Goal: Task Accomplishment & Management: Use online tool/utility

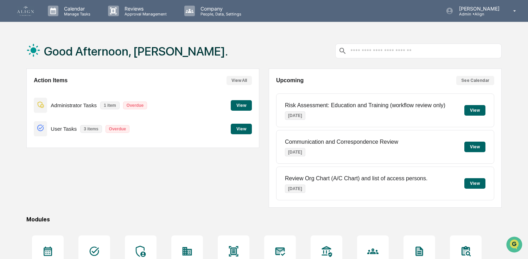
click at [233, 105] on button "View" at bounding box center [241, 105] width 21 height 11
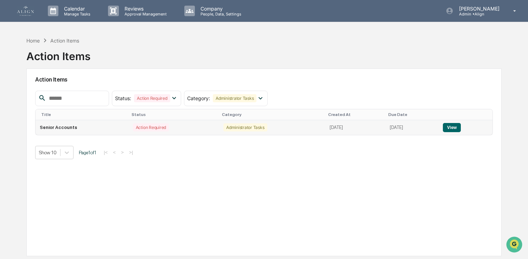
click at [158, 129] on div "Action Required" at bounding box center [151, 127] width 36 height 8
click at [456, 128] on button "View" at bounding box center [452, 127] width 18 height 9
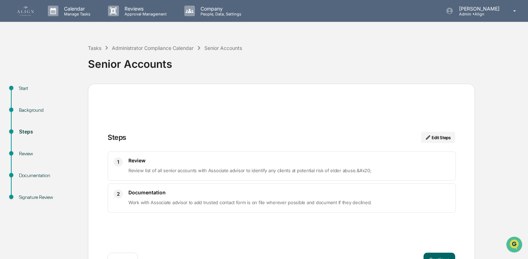
click at [220, 160] on h3 "Review" at bounding box center [289, 161] width 322 height 6
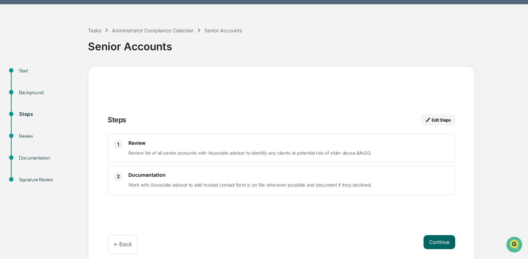
scroll to position [24, 0]
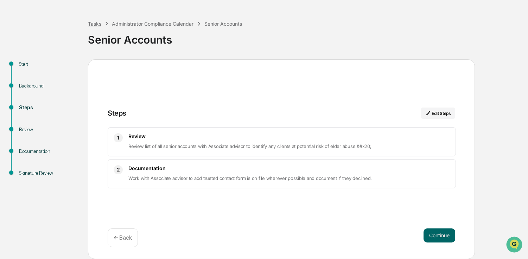
click at [96, 24] on div "Tasks" at bounding box center [94, 24] width 13 height 6
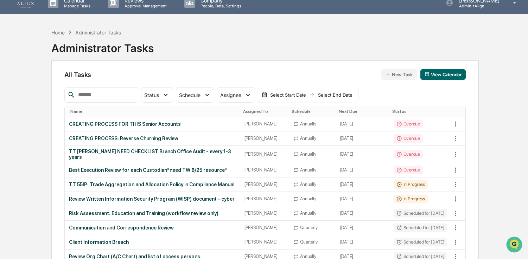
scroll to position [7, 0]
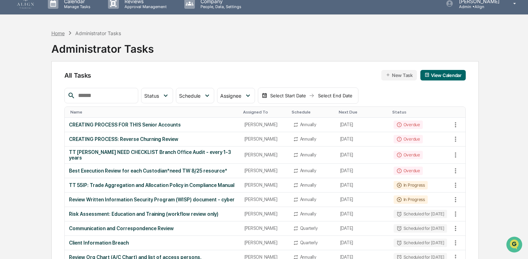
click at [64, 33] on div "Home" at bounding box center [57, 33] width 13 height 6
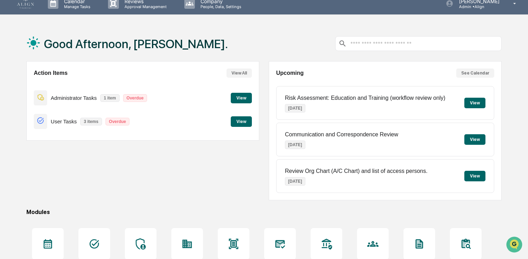
click at [240, 99] on button "View" at bounding box center [241, 98] width 21 height 11
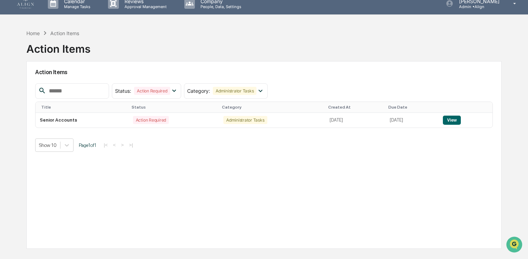
click at [49, 47] on div "Action Items" at bounding box center [58, 46] width 64 height 18
click at [32, 32] on div "Home" at bounding box center [32, 33] width 13 height 6
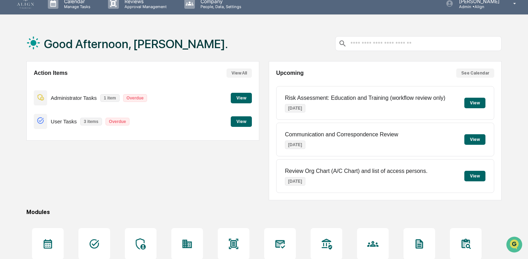
click at [63, 99] on p "Administrator Tasks" at bounding box center [74, 98] width 46 height 6
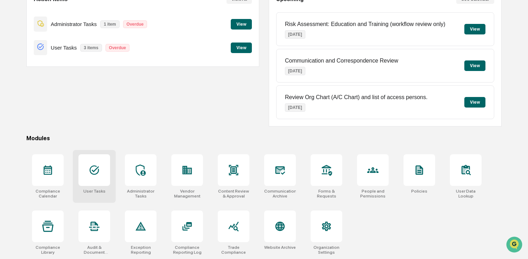
click at [101, 181] on div at bounding box center [94, 170] width 32 height 32
click at [140, 173] on icon at bounding box center [140, 170] width 11 height 11
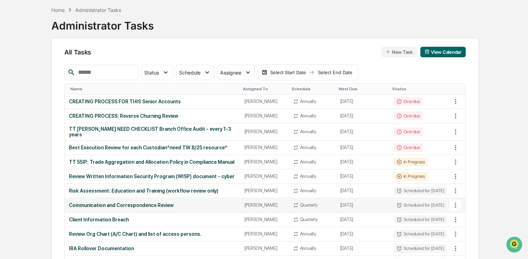
scroll to position [51, 0]
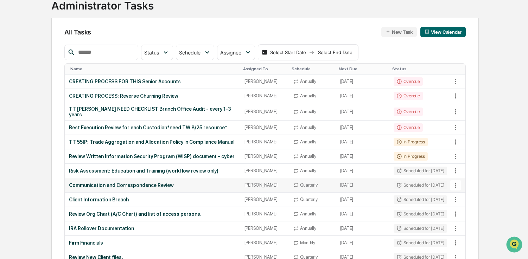
click at [137, 188] on div "Communication and Correspondence Review" at bounding box center [152, 186] width 167 height 6
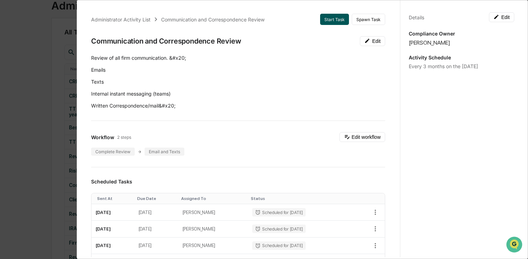
click at [320, 17] on button "Start Task" at bounding box center [334, 19] width 29 height 11
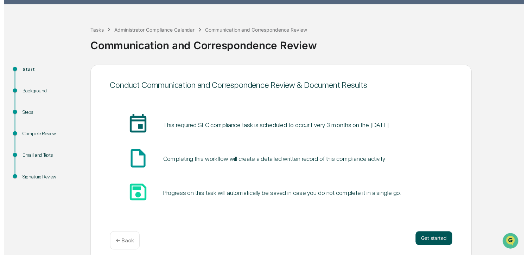
scroll to position [24, 0]
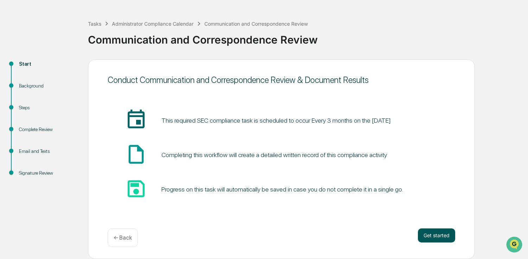
click at [436, 237] on button "Get started" at bounding box center [436, 236] width 37 height 14
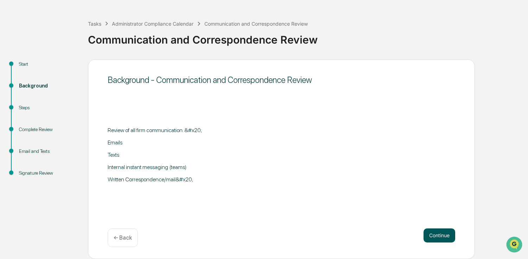
click at [431, 234] on button "Continue" at bounding box center [440, 236] width 32 height 14
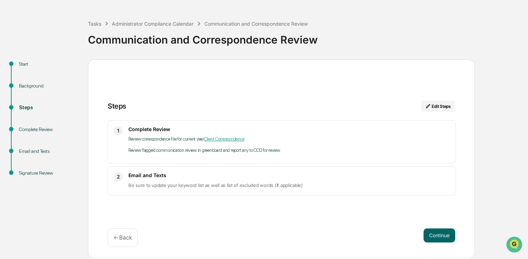
click at [240, 138] on link "Client Correspondence" at bounding box center [224, 138] width 40 height 5
click at [436, 235] on button "Continue" at bounding box center [440, 236] width 32 height 14
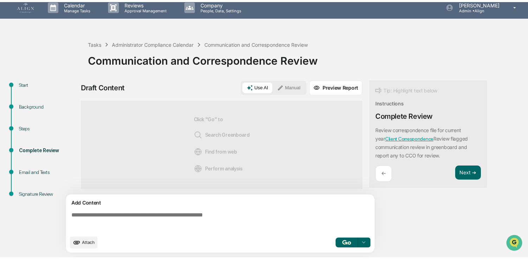
scroll to position [6, 0]
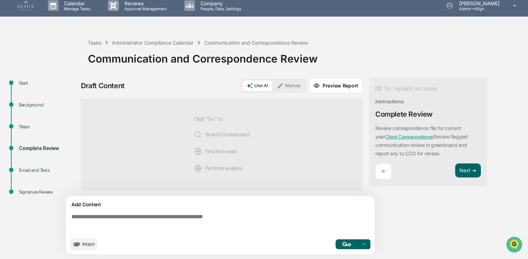
click at [292, 84] on button "Manual" at bounding box center [289, 86] width 32 height 11
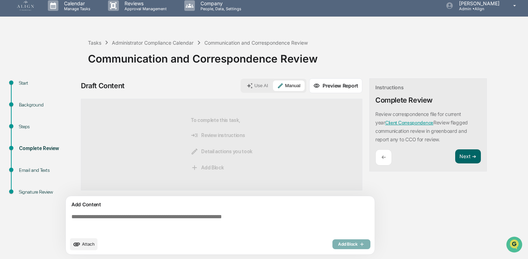
click at [110, 222] on textarea at bounding box center [222, 223] width 306 height 25
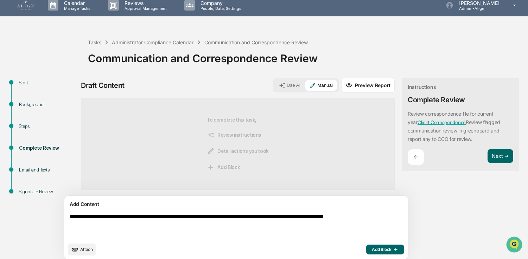
type textarea "**********"
click at [366, 246] on button "Add Block" at bounding box center [385, 250] width 38 height 10
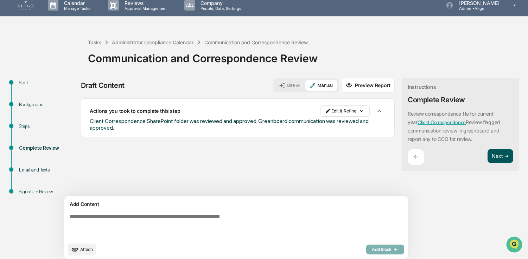
click at [488, 155] on button "Next ➔" at bounding box center [501, 156] width 26 height 14
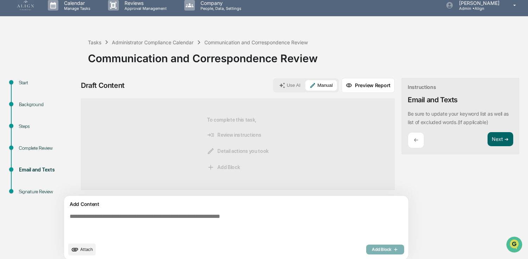
click at [166, 218] on textarea at bounding box center [220, 226] width 306 height 31
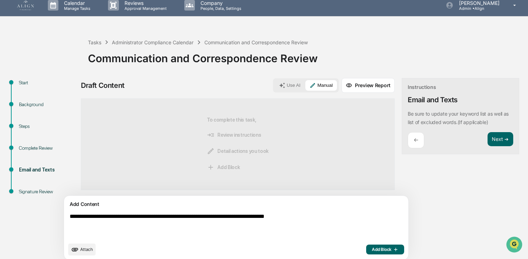
type textarea "**********"
click at [372, 251] on span "Add Block" at bounding box center [385, 250] width 27 height 6
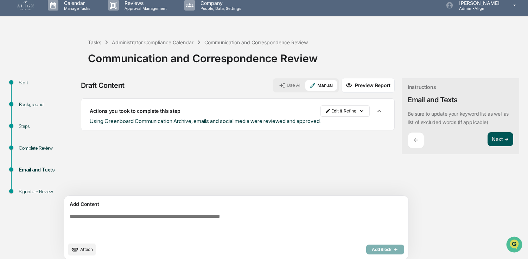
click at [488, 140] on button "Next ➔" at bounding box center [501, 139] width 26 height 14
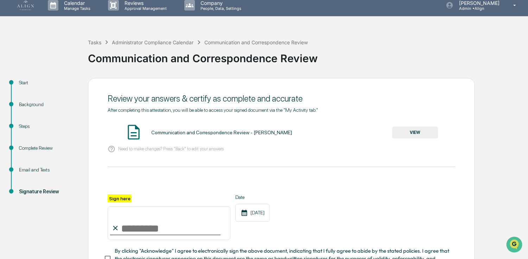
click at [411, 129] on button "VIEW" at bounding box center [415, 133] width 46 height 12
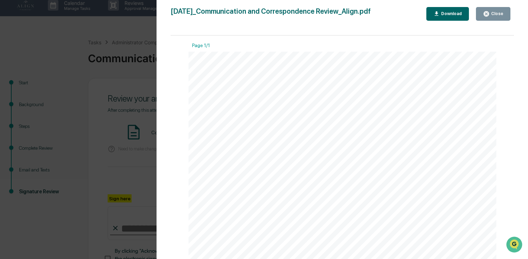
click at [496, 13] on div "Close" at bounding box center [497, 13] width 14 height 5
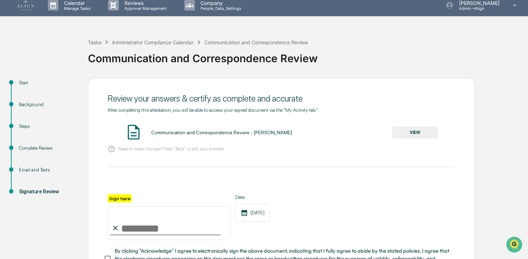
click at [157, 225] on input "Sign here" at bounding box center [169, 224] width 123 height 34
type input "**********"
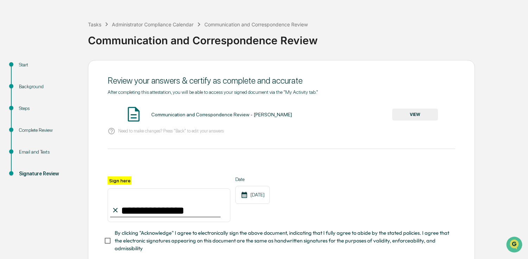
click at [160, 245] on span "By clicking "Acknowledge" I agree to electronically sign the above document, in…" at bounding box center [282, 241] width 335 height 24
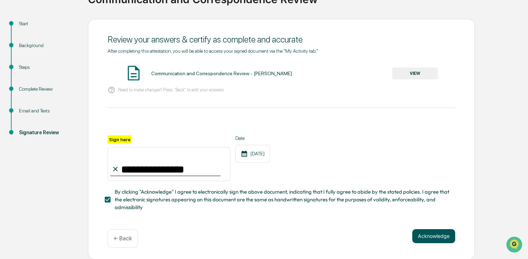
click at [440, 233] on button "Acknowledge" at bounding box center [433, 236] width 43 height 14
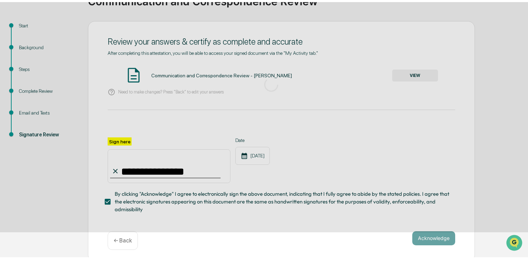
scroll to position [24, 0]
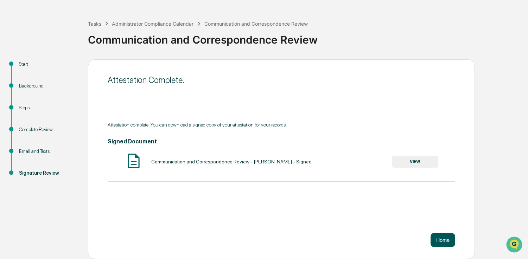
click at [448, 241] on button "Home" at bounding box center [443, 240] width 25 height 14
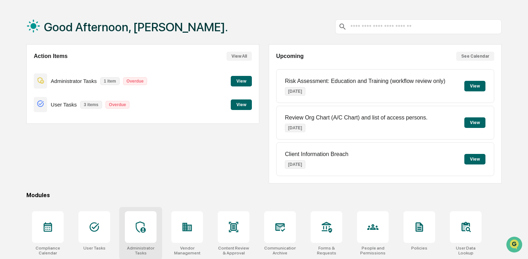
click at [128, 239] on div at bounding box center [141, 227] width 32 height 32
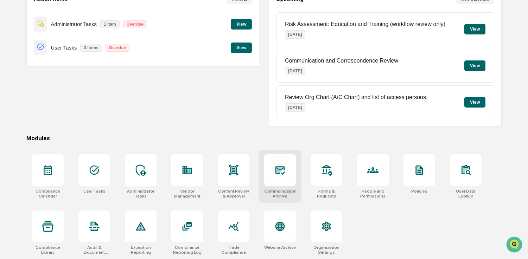
click at [269, 173] on div at bounding box center [280, 170] width 32 height 32
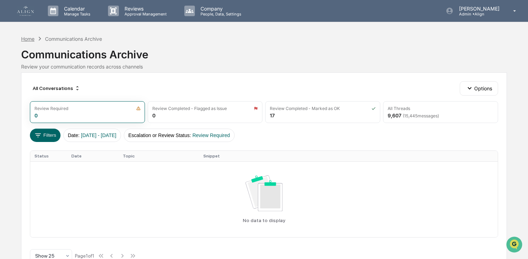
click at [25, 39] on div "Home" at bounding box center [27, 39] width 13 height 6
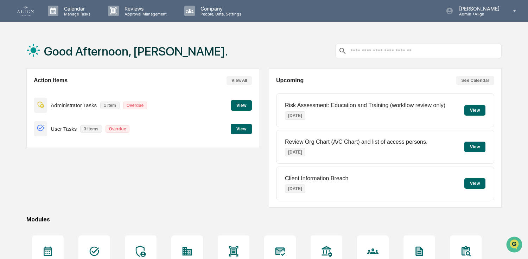
click at [356, 50] on input "text" at bounding box center [424, 51] width 149 height 7
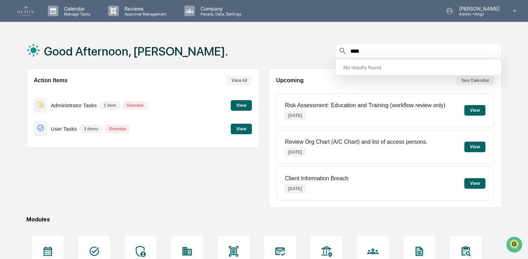
type input "****"
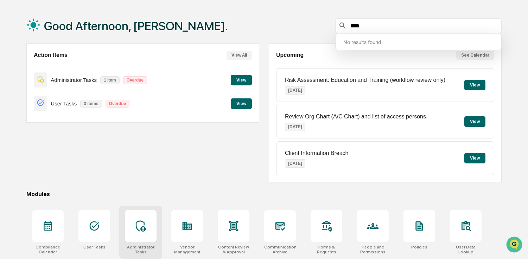
scroll to position [26, 0]
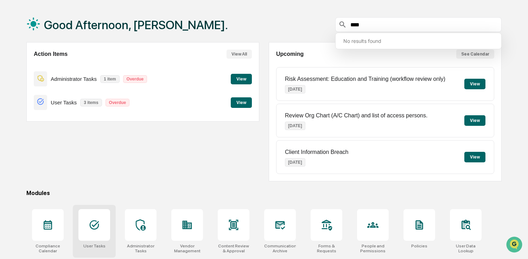
click at [90, 227] on icon at bounding box center [94, 225] width 11 height 11
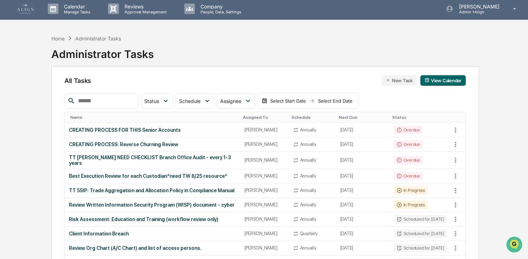
scroll to position [4, 0]
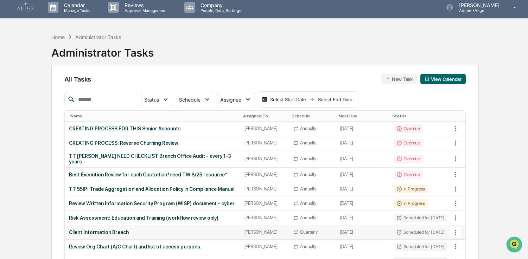
click at [114, 235] on div "Client Information Breach" at bounding box center [152, 233] width 167 height 6
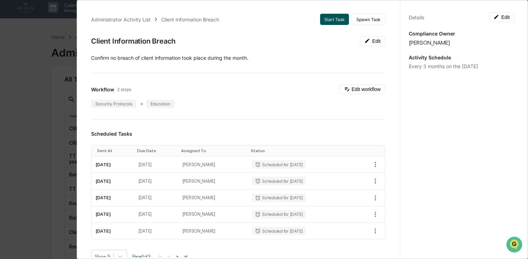
click at [324, 22] on button "Start Task" at bounding box center [334, 19] width 29 height 11
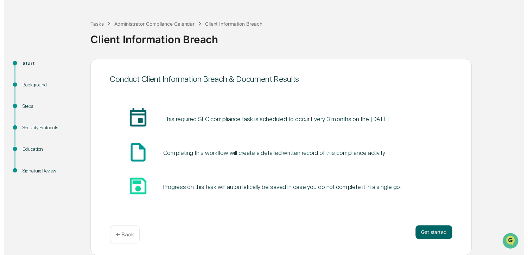
scroll to position [24, 0]
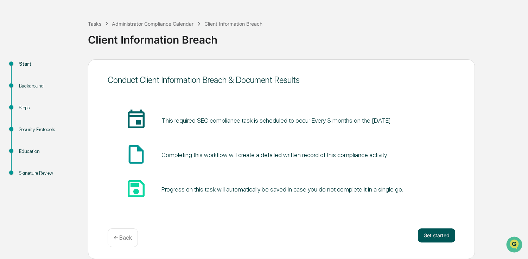
click at [446, 239] on button "Get started" at bounding box center [436, 236] width 37 height 14
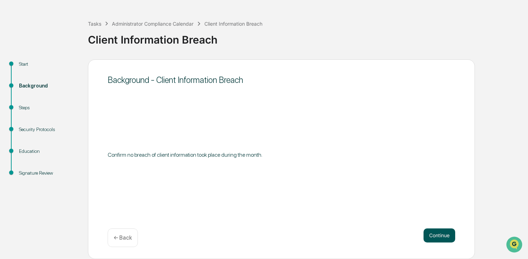
click at [452, 235] on button "Continue" at bounding box center [440, 236] width 32 height 14
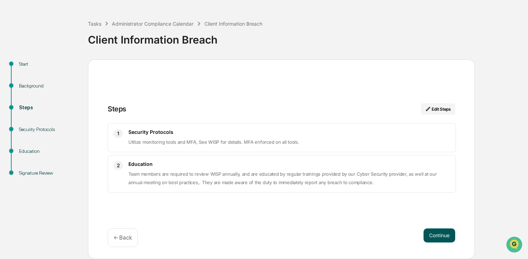
click at [440, 235] on button "Continue" at bounding box center [440, 236] width 32 height 14
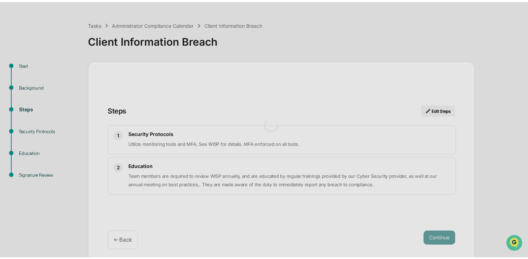
scroll to position [6, 0]
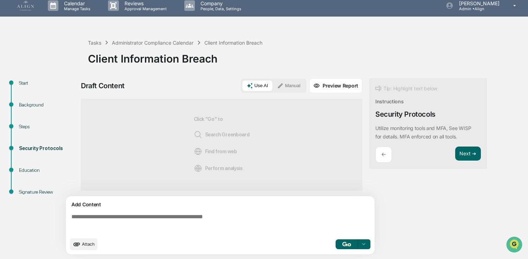
click at [283, 85] on icon at bounding box center [280, 86] width 6 height 6
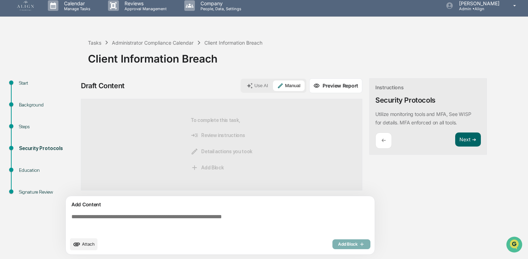
click at [153, 219] on textarea at bounding box center [222, 223] width 306 height 25
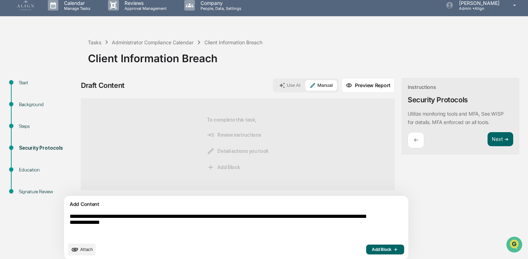
type textarea "**********"
click at [372, 249] on span "Add Block" at bounding box center [385, 250] width 27 height 6
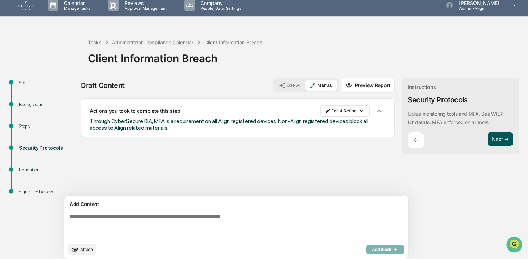
click at [488, 138] on button "Next ➔" at bounding box center [501, 139] width 26 height 14
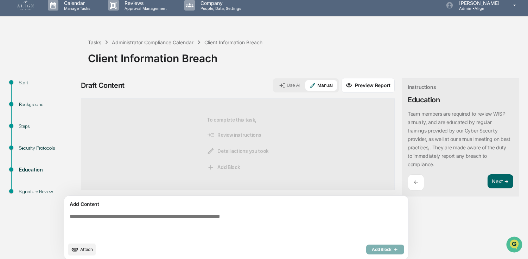
click at [158, 219] on textarea at bounding box center [220, 226] width 306 height 31
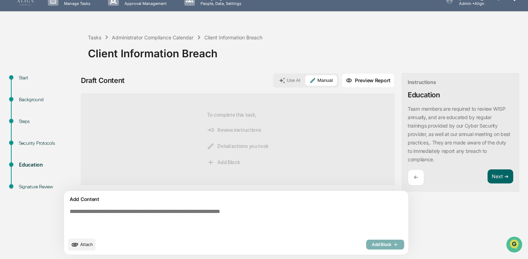
scroll to position [11, 0]
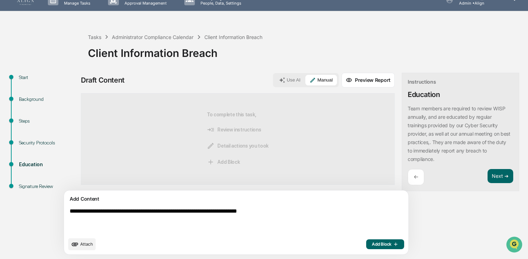
type textarea "**********"
click at [392, 245] on icon "button" at bounding box center [395, 245] width 7 height 6
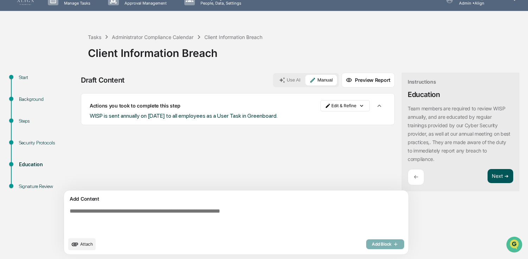
click at [488, 177] on button "Next ➔" at bounding box center [501, 176] width 26 height 14
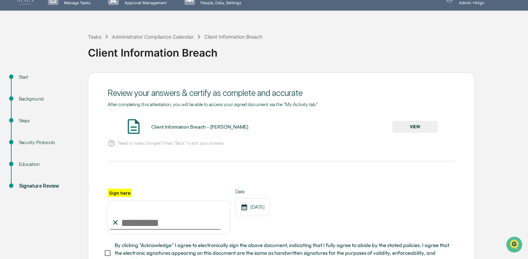
click at [424, 128] on button "VIEW" at bounding box center [415, 127] width 46 height 12
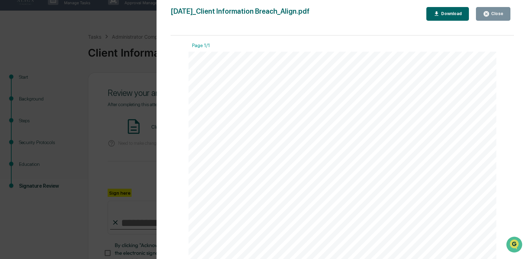
click at [497, 13] on div "Close" at bounding box center [497, 13] width 14 height 5
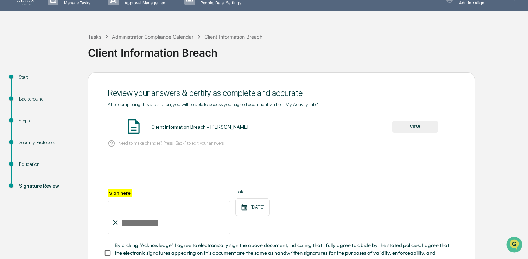
click at [165, 218] on input "Sign here" at bounding box center [169, 218] width 123 height 34
type input "**********"
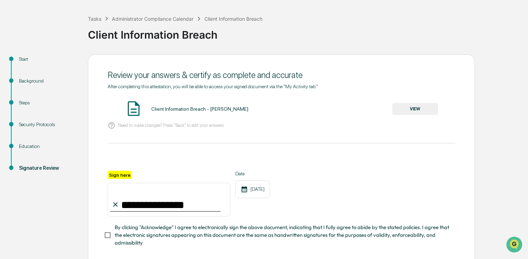
click at [268, 228] on span "By clicking "Acknowledge" I agree to electronically sign the above document, in…" at bounding box center [282, 236] width 335 height 24
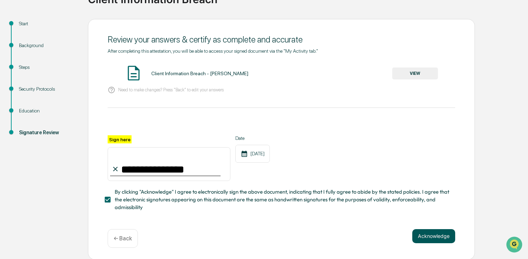
click at [439, 234] on button "Acknowledge" at bounding box center [433, 236] width 43 height 14
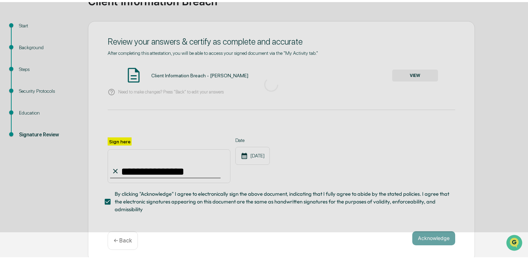
scroll to position [24, 0]
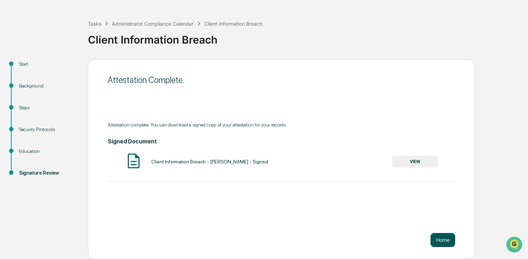
click at [441, 242] on button "Home" at bounding box center [443, 240] width 25 height 14
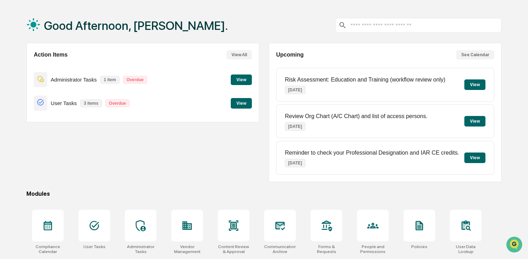
scroll to position [27, 0]
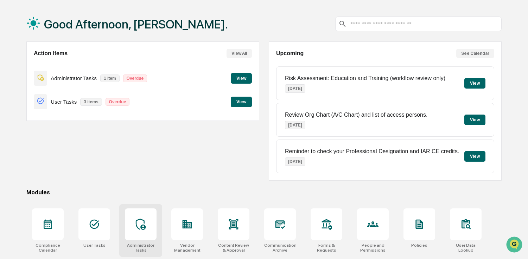
click at [136, 215] on div at bounding box center [141, 225] width 32 height 32
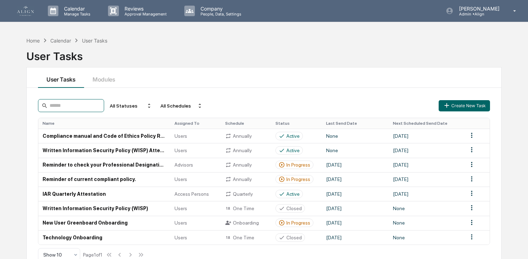
click at [72, 110] on input at bounding box center [71, 105] width 66 height 13
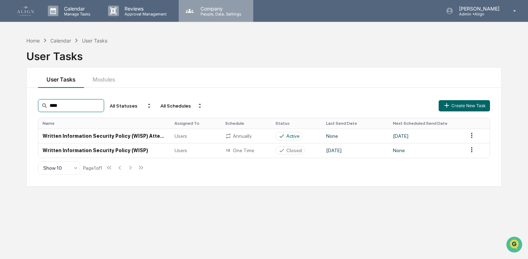
type input "****"
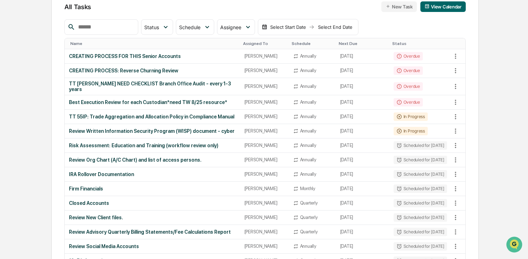
scroll to position [76, 0]
click at [250, 205] on div "[PERSON_NAME]" at bounding box center [264, 202] width 40 height 5
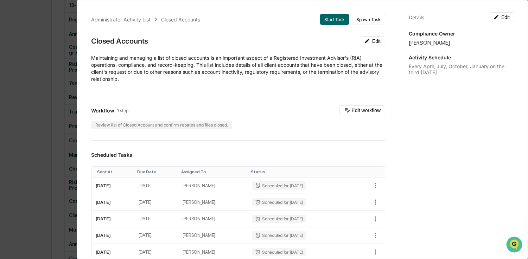
scroll to position [87, 0]
click at [20, 32] on div "Administrator Activity List Closed Accounts Start Task Spawn Task Closed Accoun…" at bounding box center [264, 129] width 528 height 259
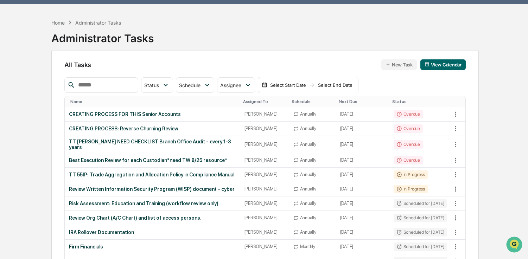
scroll to position [0, 0]
